Goal: Transaction & Acquisition: Purchase product/service

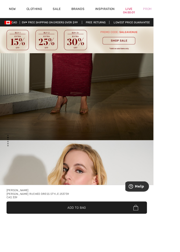
scroll to position [169, 0]
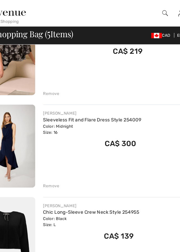
scroll to position [82, 0]
click at [67, 95] on link "Sleeveless Fit and Flare Dress Style 254009" at bounding box center [91, 94] width 77 height 4
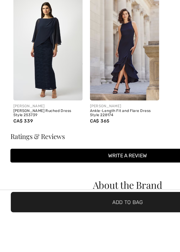
scroll to position [672, 0]
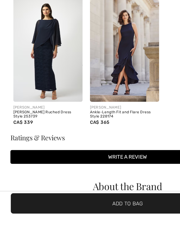
click at [32, 143] on img at bounding box center [33, 135] width 49 height 73
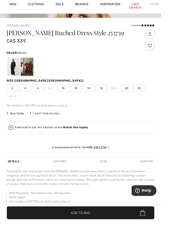
scroll to position [256, 0]
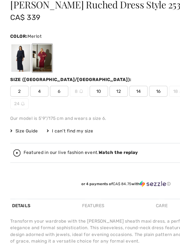
click at [11, 83] on div at bounding box center [15, 81] width 14 height 20
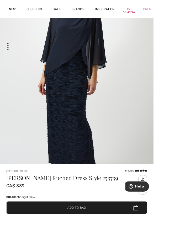
scroll to position [110, 0]
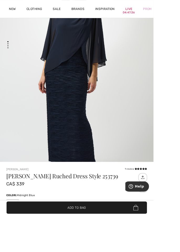
click at [69, 100] on img "1 / 3" at bounding box center [90, 87] width 180 height 270
click at [180, 142] on html "We value your privacy We use cookies to enhance your browsing experience, serve…" at bounding box center [90, 16] width 180 height 252
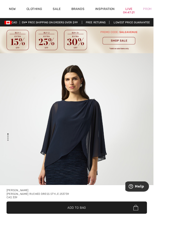
click at [92, 1] on div "Brands" at bounding box center [92, 10] width 28 height 21
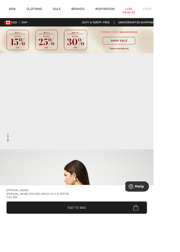
click at [164, 14] on div "Prom" at bounding box center [172, 11] width 23 height 22
click at [180, 11] on div "Prom" at bounding box center [172, 11] width 23 height 22
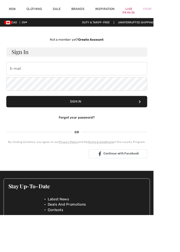
checkbox input "true"
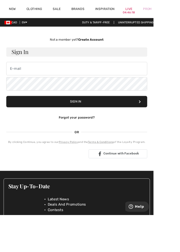
click at [166, 17] on div "Prom" at bounding box center [172, 11] width 23 height 22
click at [180, 10] on div "Prom" at bounding box center [172, 11] width 23 height 22
click at [180, 11] on div "Prom" at bounding box center [172, 11] width 23 height 22
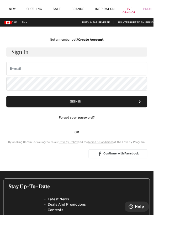
click at [180, 11] on div "Prom" at bounding box center [172, 11] width 23 height 22
click at [150, 12] on link "Live 04:45:53" at bounding box center [151, 11] width 8 height 6
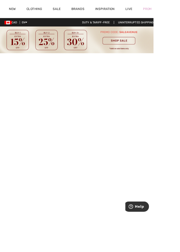
click at [136, 45] on img at bounding box center [90, 46] width 180 height 31
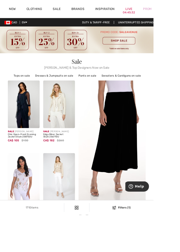
click at [134, 49] on img at bounding box center [90, 46] width 180 height 31
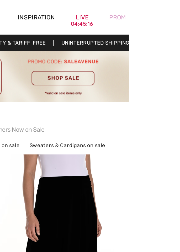
click at [132, 50] on img at bounding box center [90, 46] width 180 height 31
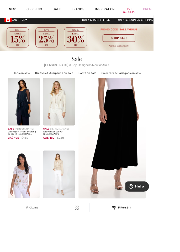
click at [113, 59] on img at bounding box center [90, 43] width 180 height 31
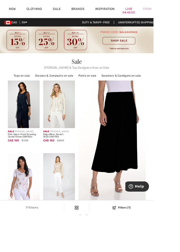
click at [127, 55] on img at bounding box center [90, 46] width 180 height 31
click at [133, 60] on img at bounding box center [90, 46] width 180 height 31
click at [120, 55] on img at bounding box center [90, 46] width 180 height 31
click at [130, 41] on img at bounding box center [90, 46] width 180 height 31
click at [71, 61] on img at bounding box center [90, 46] width 180 height 31
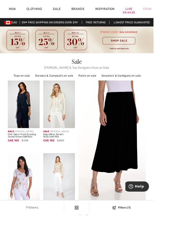
click at [49, 57] on img at bounding box center [90, 46] width 180 height 31
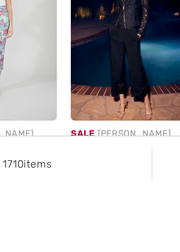
scroll to position [467, 0]
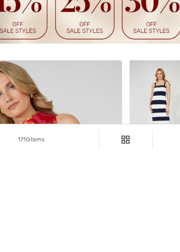
click at [23, 185] on img at bounding box center [90, 166] width 162 height 50
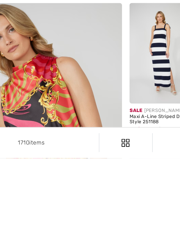
scroll to position [621, 0]
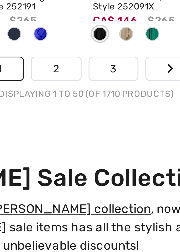
scroll to position [1368, 0]
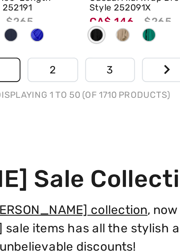
click at [82, 149] on link "2" at bounding box center [81, 150] width 14 height 7
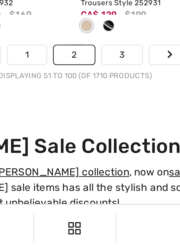
scroll to position [1337, 0]
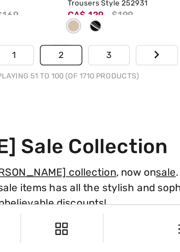
click at [106, 181] on link "3" at bounding box center [107, 181] width 14 height 7
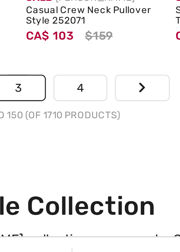
scroll to position [1325, 0]
click at [105, 193] on link "4" at bounding box center [107, 193] width 14 height 7
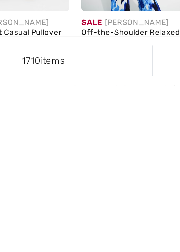
scroll to position [1266, 0]
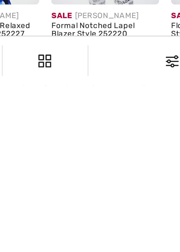
click at [107, 252] on link "5" at bounding box center [107, 253] width 14 height 7
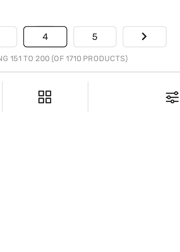
scroll to position [1299, 0]
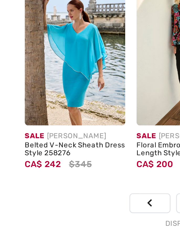
scroll to position [1321, 0]
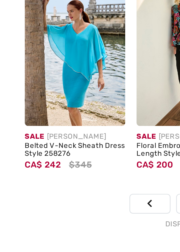
click at [21, 150] on img at bounding box center [27, 140] width 37 height 56
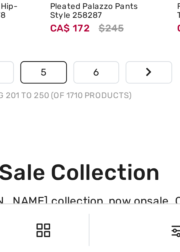
scroll to position [1326, 0]
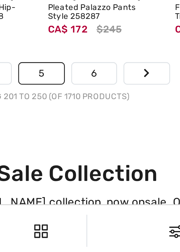
click at [106, 192] on link "6" at bounding box center [107, 192] width 14 height 7
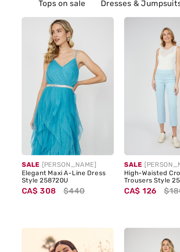
checkbox input "true"
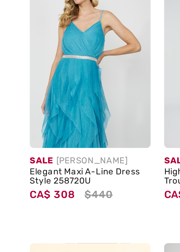
scroll to position [60, 0]
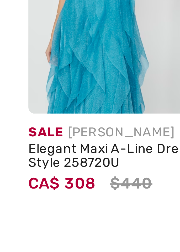
click at [9, 82] on img at bounding box center [27, 63] width 37 height 56
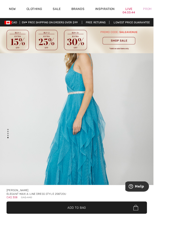
scroll to position [1182, 0]
click at [99, 252] on img "4 / 4" at bounding box center [90, 147] width 180 height 270
click at [112, 234] on div "Frank Lyman Elegant Maxi A-line Dress Style 258720u CA$ 308 CA$ 440" at bounding box center [90, 227] width 165 height 16
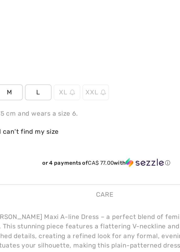
scroll to position [232, 0]
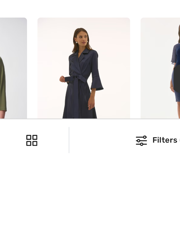
scroll to position [847, 0]
click at [103, 223] on img at bounding box center [110, 222] width 37 height 56
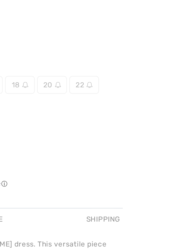
scroll to position [288, 0]
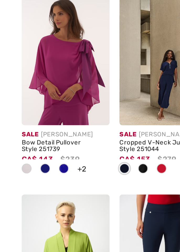
scroll to position [1241, 0]
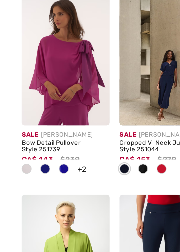
click at [22, 140] on img at bounding box center [27, 135] width 37 height 56
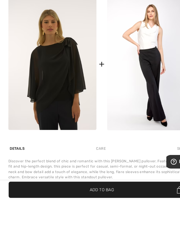
scroll to position [423, 0]
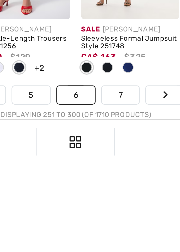
scroll to position [1293, 0]
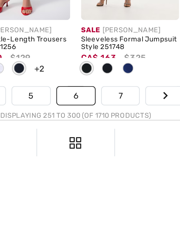
click at [106, 226] on link "7" at bounding box center [107, 225] width 14 height 7
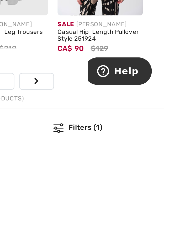
scroll to position [1295, 0]
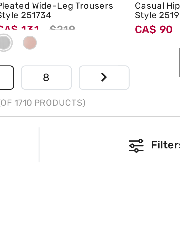
click at [107, 224] on link "8" at bounding box center [107, 223] width 15 height 7
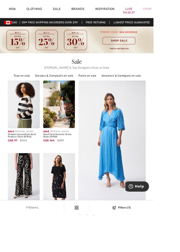
click at [124, 185] on img at bounding box center [131, 166] width 95 height 142
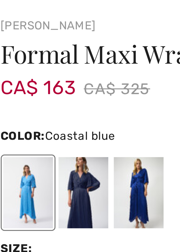
scroll to position [186, 0]
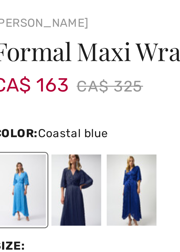
click at [26, 167] on div at bounding box center [30, 169] width 14 height 20
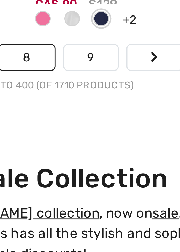
scroll to position [1374, 0]
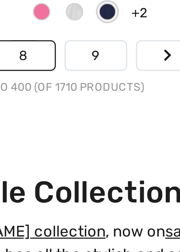
click at [106, 143] on link "9" at bounding box center [107, 144] width 14 height 7
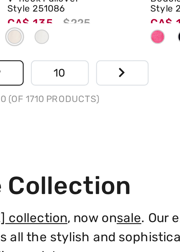
scroll to position [1339, 0]
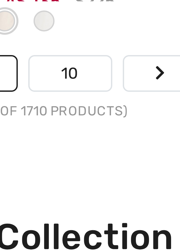
click at [106, 178] on link "10" at bounding box center [107, 179] width 16 height 7
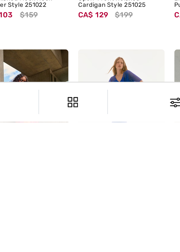
scroll to position [820, 0]
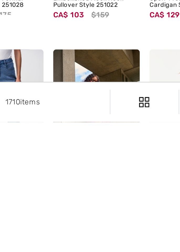
click at [57, 240] on img at bounding box center [69, 249] width 37 height 56
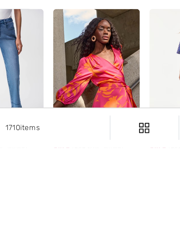
scroll to position [852, 0]
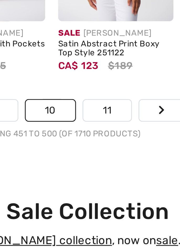
scroll to position [1429, 0]
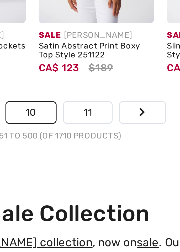
click at [107, 86] on link "11" at bounding box center [107, 89] width 15 height 7
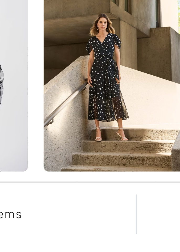
scroll to position [380, 0]
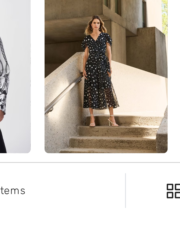
click at [58, 209] on img at bounding box center [69, 204] width 37 height 56
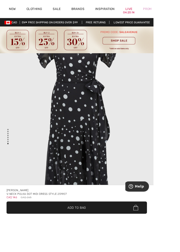
scroll to position [1992, 0]
click at [117, 252] on img "7 / 7" at bounding box center [90, 147] width 180 height 270
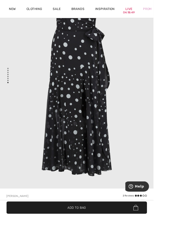
scroll to position [80, 0]
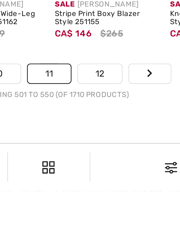
scroll to position [1309, 0]
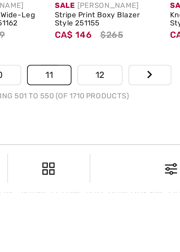
click at [106, 209] on link "12" at bounding box center [109, 210] width 16 height 7
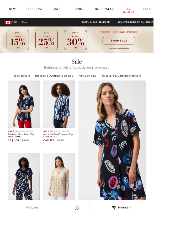
checkbox input "true"
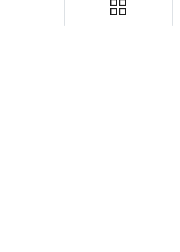
scroll to position [1259, 0]
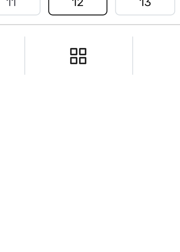
scroll to position [1293, 0]
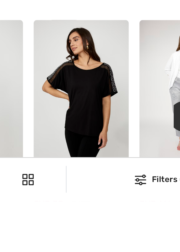
scroll to position [460, 0]
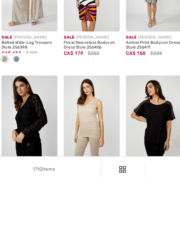
click at [33, 243] on div "Chic V-Neck Button Closure Style 256441" at bounding box center [27, 246] width 37 height 6
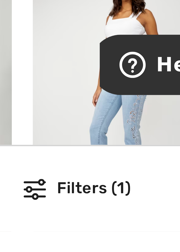
scroll to position [844, 0]
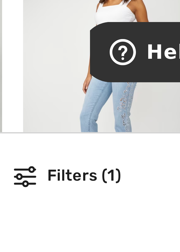
click at [149, 234] on img at bounding box center [152, 225] width 37 height 56
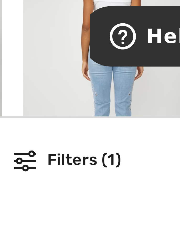
scroll to position [844, 0]
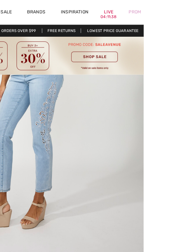
scroll to position [120, 0]
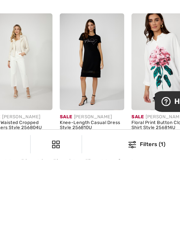
scroll to position [1266, 0]
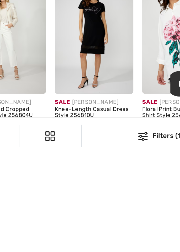
click at [104, 250] on link "14" at bounding box center [109, 252] width 16 height 7
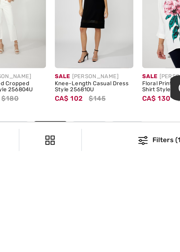
scroll to position [1283, 0]
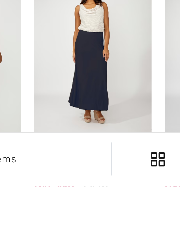
scroll to position [288, 0]
click at [62, 215] on img at bounding box center [69, 210] width 37 height 56
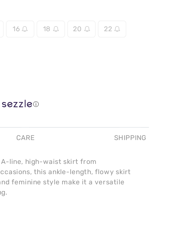
scroll to position [292, 0]
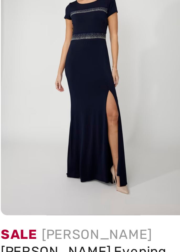
scroll to position [872, 0]
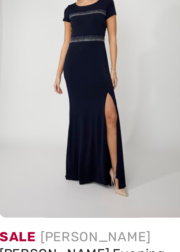
click at [22, 195] on img at bounding box center [27, 198] width 37 height 56
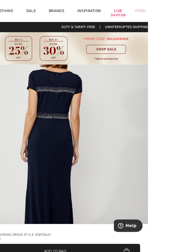
scroll to position [1182, 0]
click at [180, 252] on html "We value your privacy We use cookies to enhance your browsing experience, serve…" at bounding box center [90, 126] width 180 height 252
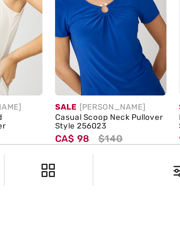
scroll to position [1271, 0]
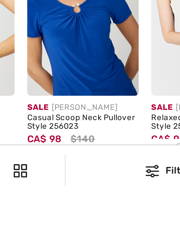
click at [106, 246] on link "15" at bounding box center [109, 247] width 16 height 7
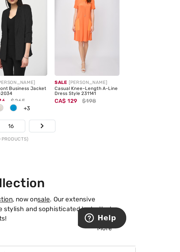
scroll to position [1352, 0]
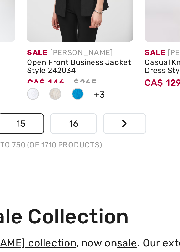
click at [107, 165] on link "16" at bounding box center [109, 166] width 16 height 7
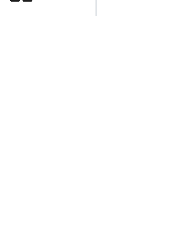
scroll to position [63, 0]
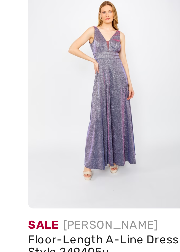
scroll to position [1290, 0]
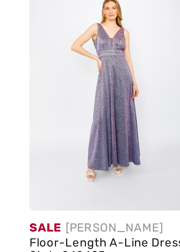
click at [19, 183] on img at bounding box center [27, 172] width 37 height 56
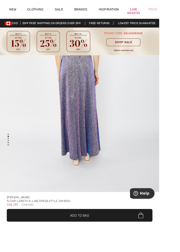
scroll to position [387, 0]
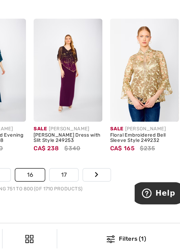
scroll to position [1310, 0]
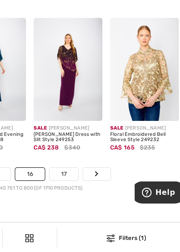
click at [109, 207] on link "17" at bounding box center [109, 209] width 16 height 7
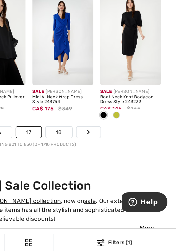
scroll to position [1342, 0]
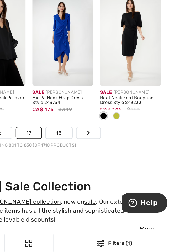
click at [107, 175] on link "18" at bounding box center [108, 176] width 16 height 7
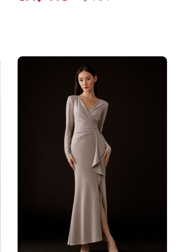
scroll to position [1167, 0]
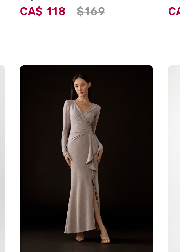
click at [104, 206] on img at bounding box center [110, 209] width 37 height 56
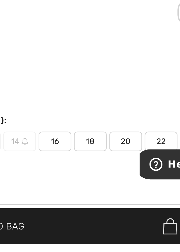
scroll to position [176, 0]
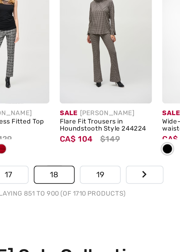
scroll to position [1397, 0]
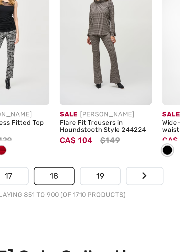
click at [108, 120] on link "19" at bounding box center [109, 121] width 16 height 7
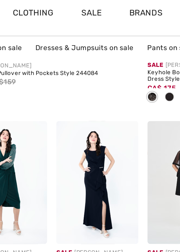
scroll to position [896, 0]
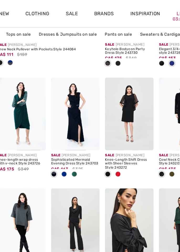
click at [64, 97] on img at bounding box center [69, 88] width 37 height 56
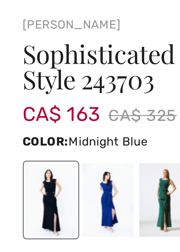
scroll to position [187, 0]
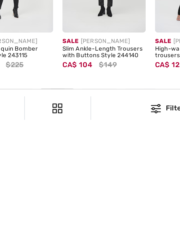
scroll to position [1280, 0]
click at [107, 238] on link "20" at bounding box center [108, 238] width 17 height 7
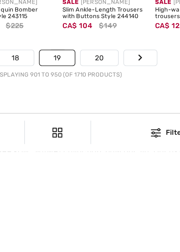
scroll to position [1311, 0]
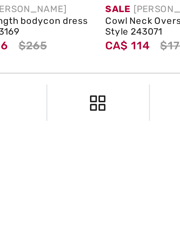
scroll to position [1293, 0]
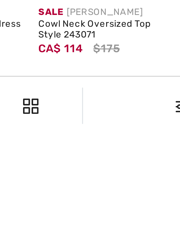
click at [111, 238] on link "21" at bounding box center [109, 241] width 16 height 7
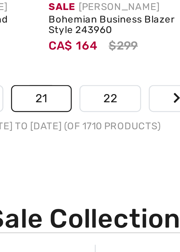
scroll to position [1320, 0]
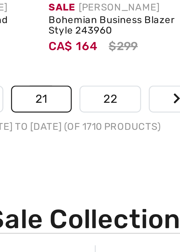
click at [107, 197] on link "22" at bounding box center [109, 198] width 17 height 7
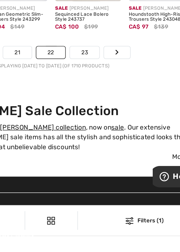
scroll to position [1370, 0]
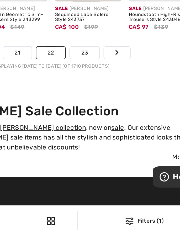
click at [105, 149] on link "23" at bounding box center [109, 149] width 17 height 7
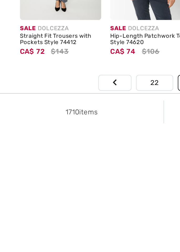
scroll to position [1288, 0]
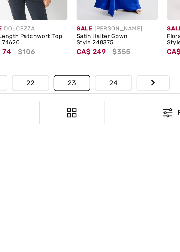
click at [107, 230] on link "24" at bounding box center [109, 230] width 17 height 7
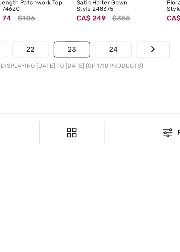
scroll to position [1320, 0]
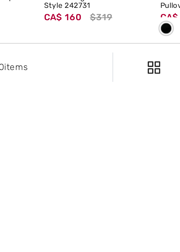
scroll to position [1278, 0]
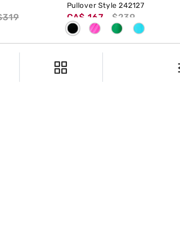
click at [108, 239] on link "25" at bounding box center [109, 240] width 17 height 7
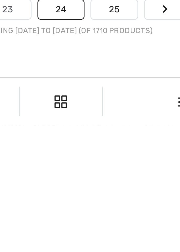
scroll to position [1311, 0]
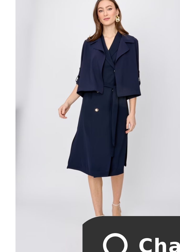
scroll to position [1268, 0]
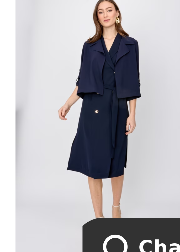
click at [145, 186] on img at bounding box center [152, 193] width 37 height 56
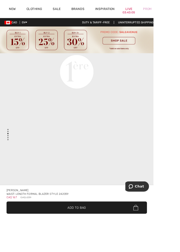
click at [172, 251] on span "✔ Added to Bag Add to Bag" at bounding box center [90, 244] width 165 height 14
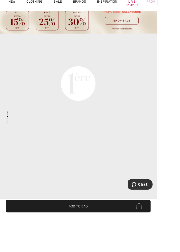
scroll to position [24, 0]
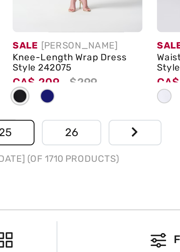
scroll to position [1306, 0]
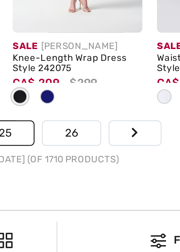
click at [108, 212] on link "26" at bounding box center [109, 212] width 17 height 7
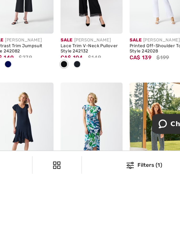
scroll to position [487, 0]
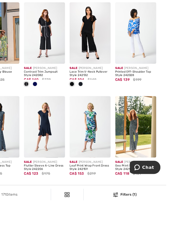
click at [98, 166] on img at bounding box center [110, 182] width 37 height 56
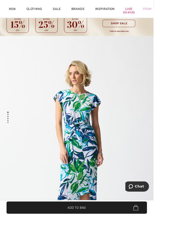
scroll to position [25, 0]
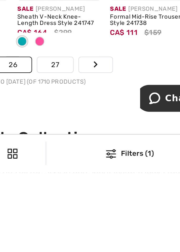
scroll to position [1315, 0]
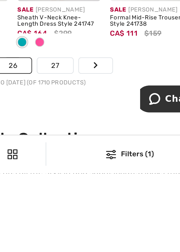
click at [108, 202] on link "27" at bounding box center [109, 204] width 16 height 7
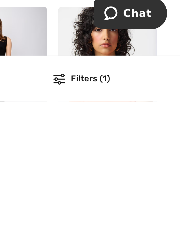
scroll to position [427, 0]
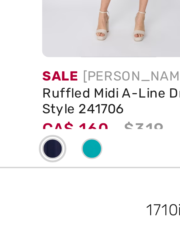
click at [9, 218] on div "Sale [PERSON_NAME]" at bounding box center [27, 217] width 37 height 4
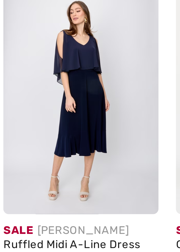
scroll to position [484, 0]
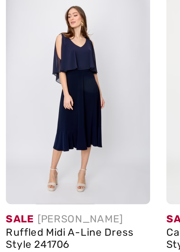
click at [22, 184] on img at bounding box center [27, 185] width 37 height 56
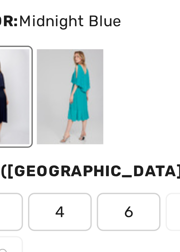
scroll to position [290, 0]
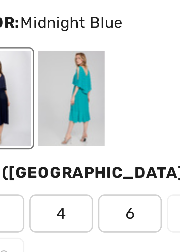
click at [28, 63] on div at bounding box center [30, 65] width 14 height 20
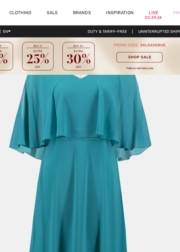
scroll to position [1170, 0]
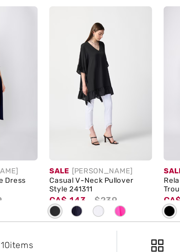
checkbox input "true"
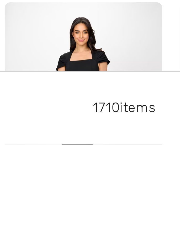
scroll to position [737, 0]
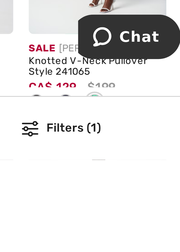
click at [143, 235] on span at bounding box center [143, 236] width 4 height 4
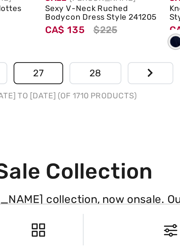
scroll to position [1327, 0]
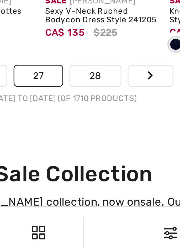
click at [107, 190] on link "28" at bounding box center [109, 191] width 17 height 7
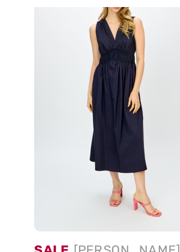
scroll to position [72, 0]
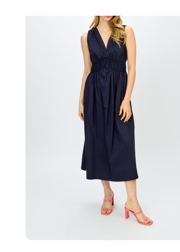
click at [22, 50] on img at bounding box center [27, 51] width 37 height 56
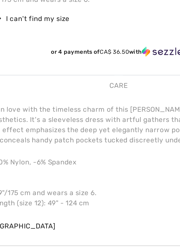
scroll to position [312, 0]
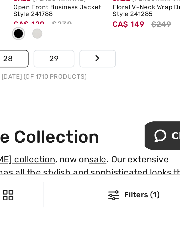
scroll to position [1332, 0]
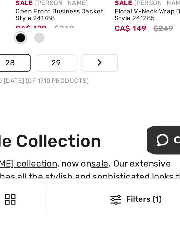
click at [109, 185] on link "29" at bounding box center [109, 186] width 17 height 7
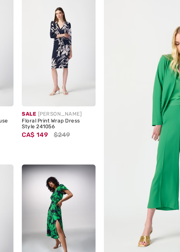
checkbox input "true"
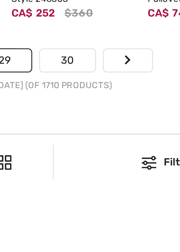
scroll to position [1306, 0]
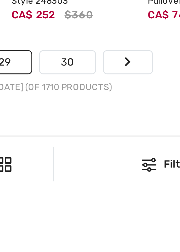
click at [108, 212] on link "30" at bounding box center [109, 212] width 17 height 7
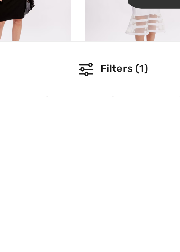
scroll to position [1157, 0]
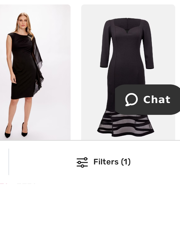
scroll to position [1167, 0]
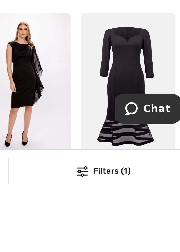
click at [143, 251] on div at bounding box center [144, 255] width 8 height 9
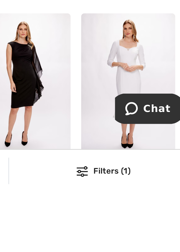
click at [135, 233] on img at bounding box center [152, 209] width 37 height 56
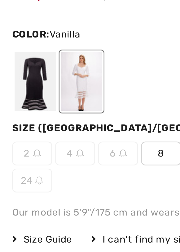
scroll to position [257, 0]
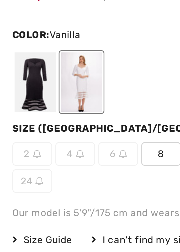
click at [14, 96] on div at bounding box center [15, 98] width 14 height 20
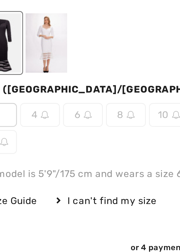
click at [29, 99] on div at bounding box center [30, 98] width 14 height 20
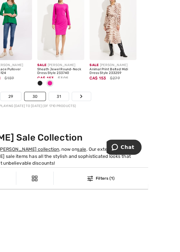
scroll to position [1340, 0]
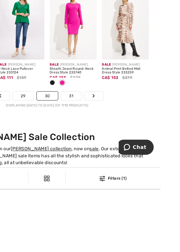
click at [110, 178] on link "31" at bounding box center [109, 178] width 16 height 7
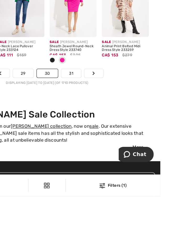
scroll to position [1367, 0]
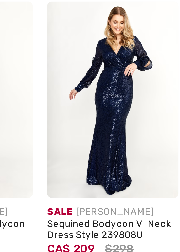
scroll to position [812, 0]
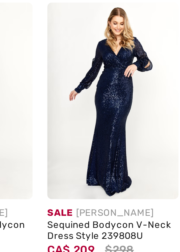
click at [64, 150] on img at bounding box center [69, 149] width 37 height 56
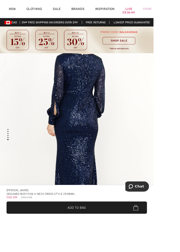
scroll to position [1452, 0]
click at [119, 234] on div "[PERSON_NAME] Sequined Bodycon V-neck Dress Style 239808u CA$ 209 CA$ 298" at bounding box center [90, 227] width 165 height 16
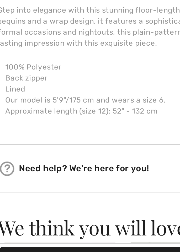
scroll to position [312, 0]
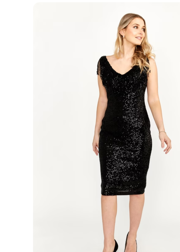
scroll to position [812, 0]
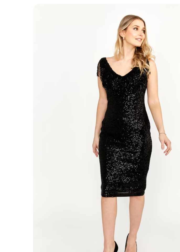
click at [23, 144] on img at bounding box center [27, 149] width 37 height 56
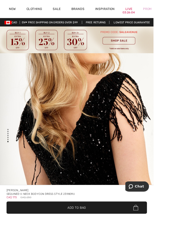
scroll to position [1772, 0]
click at [116, 251] on img "5 / 5" at bounding box center [90, 147] width 180 height 270
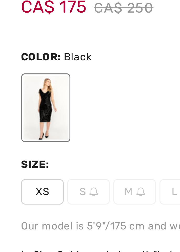
scroll to position [286, 0]
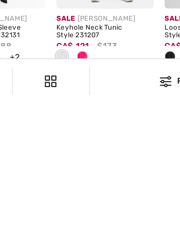
scroll to position [1251, 0]
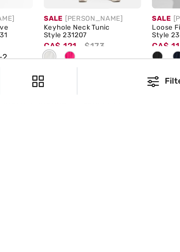
click at [109, 243] on link "32" at bounding box center [109, 244] width 17 height 7
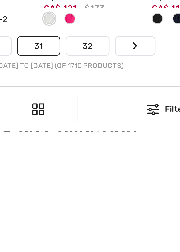
scroll to position [1282, 0]
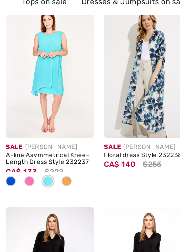
checkbox input "true"
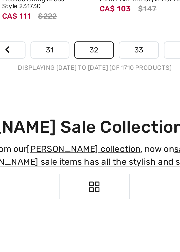
scroll to position [1310, 0]
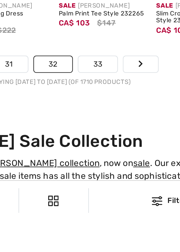
click at [109, 184] on link "33" at bounding box center [109, 185] width 17 height 7
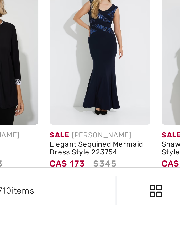
scroll to position [1247, 0]
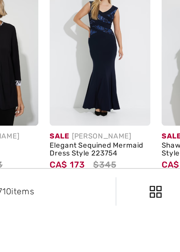
click at [66, 200] on img at bounding box center [69, 191] width 37 height 56
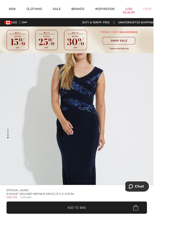
scroll to position [1130, 0]
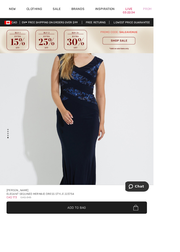
click at [124, 252] on img "5 / 5" at bounding box center [90, 148] width 180 height 270
click at [135, 230] on div "Elegant Sequined Mermaid Dress Style 223754" at bounding box center [90, 227] width 165 height 4
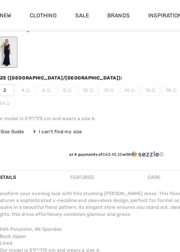
scroll to position [320, 0]
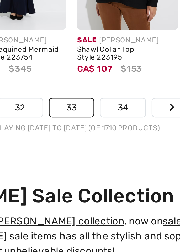
scroll to position [1316, 0]
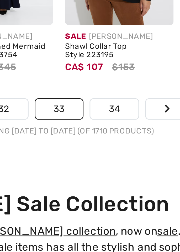
click at [107, 179] on link "34" at bounding box center [109, 179] width 17 height 7
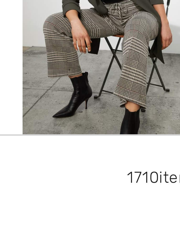
scroll to position [372, 0]
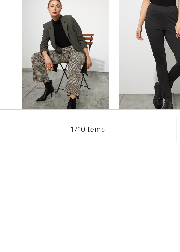
click at [19, 222] on img at bounding box center [27, 212] width 37 height 56
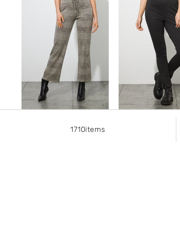
scroll to position [379, 0]
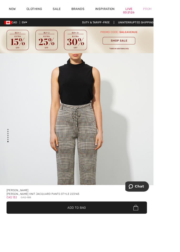
scroll to position [1670, 0]
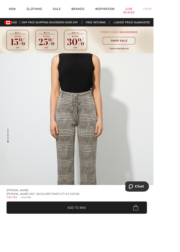
click at [118, 225] on div "[PERSON_NAME]" at bounding box center [90, 223] width 165 height 4
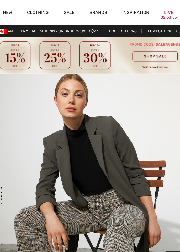
scroll to position [14, 0]
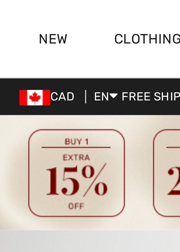
click at [14, 10] on link "New" at bounding box center [15, 11] width 8 height 6
